Goal: Check status

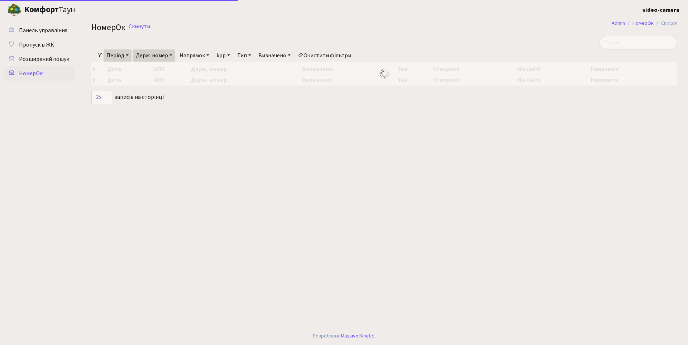
select select "25"
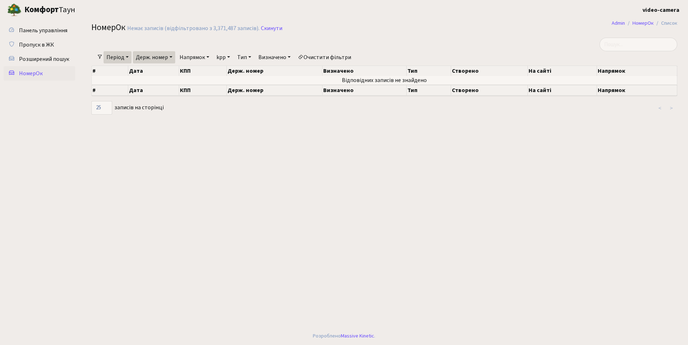
click at [128, 57] on link "Період" at bounding box center [118, 57] width 28 height 12
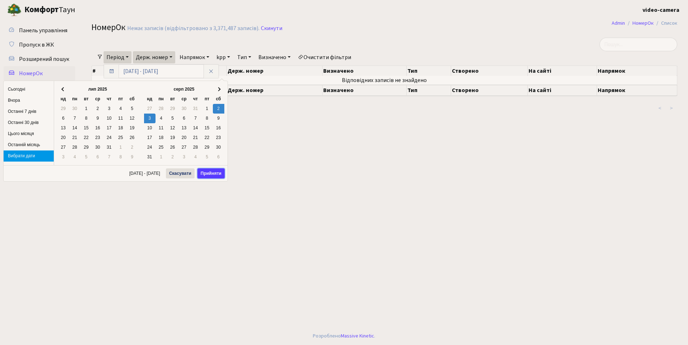
click at [217, 173] on button "Прийняти" at bounding box center [210, 173] width 27 height 10
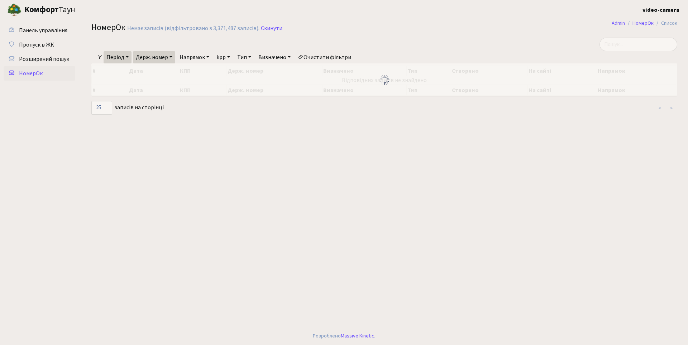
click at [173, 58] on link "Держ. номер" at bounding box center [154, 57] width 42 height 12
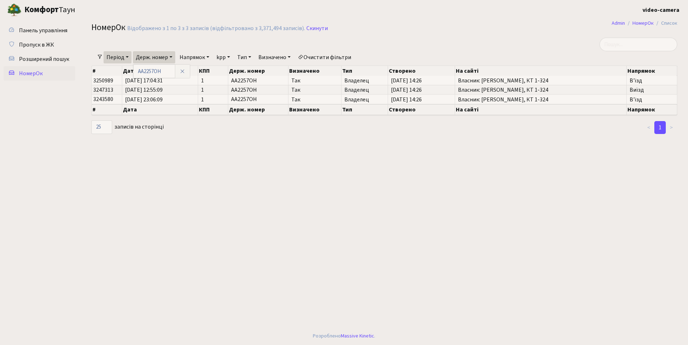
click at [211, 57] on link "Напрямок" at bounding box center [194, 57] width 35 height 12
click at [200, 98] on link "Виїзд" at bounding box center [205, 100] width 57 height 11
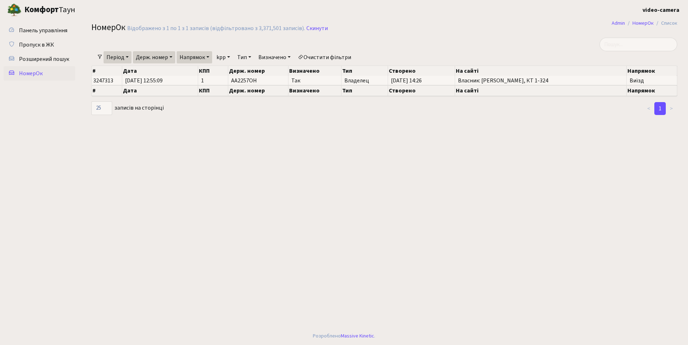
click at [128, 56] on link "Період" at bounding box center [118, 57] width 28 height 12
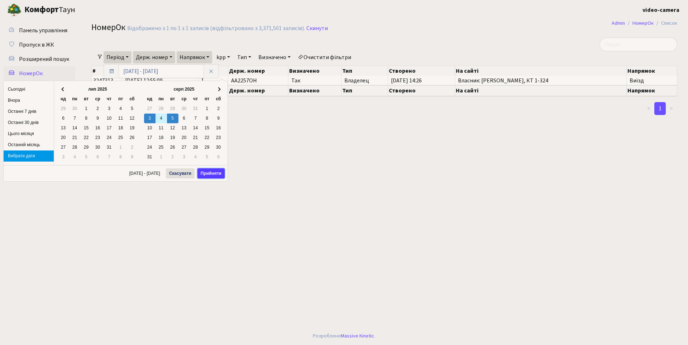
click at [211, 170] on button "Прийняти" at bounding box center [210, 173] width 27 height 10
